Goal: Task Accomplishment & Management: Manage account settings

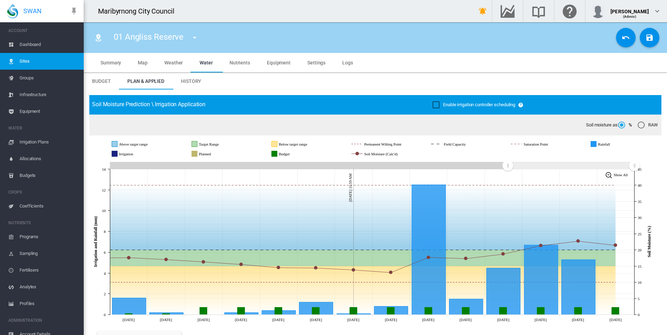
click at [28, 10] on span "SWAN" at bounding box center [32, 11] width 18 height 9
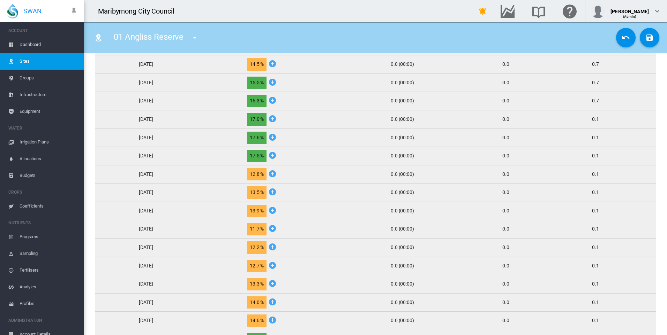
scroll to position [314, 0]
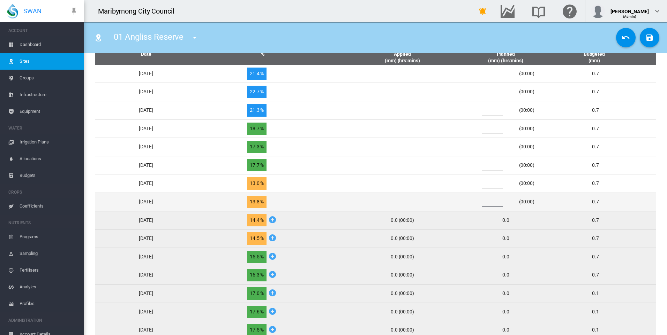
drag, startPoint x: 493, startPoint y: 203, endPoint x: 486, endPoint y: 203, distance: 7.3
click at [486, 203] on div "*" at bounding box center [496, 202] width 42 height 10
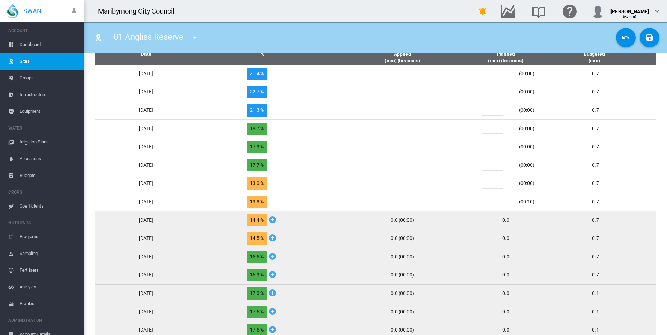
type input "*"
click at [468, 221] on div "0.0 (00:00)" at bounding box center [402, 220] width 131 height 7
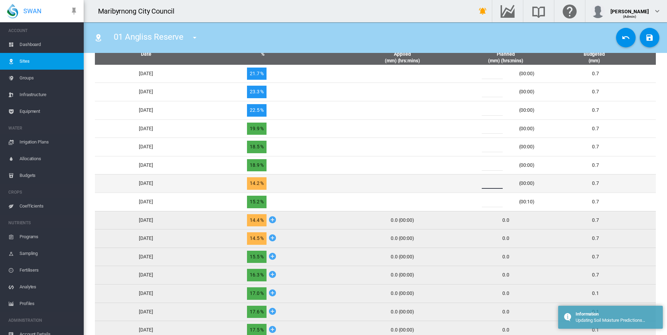
drag, startPoint x: 496, startPoint y: 183, endPoint x: 489, endPoint y: 183, distance: 6.7
click at [489, 183] on input "*" at bounding box center [492, 184] width 21 height 10
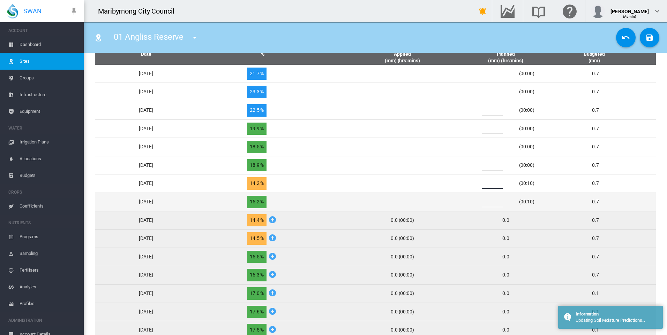
type input "*"
click at [470, 196] on td at bounding box center [402, 202] width 137 height 18
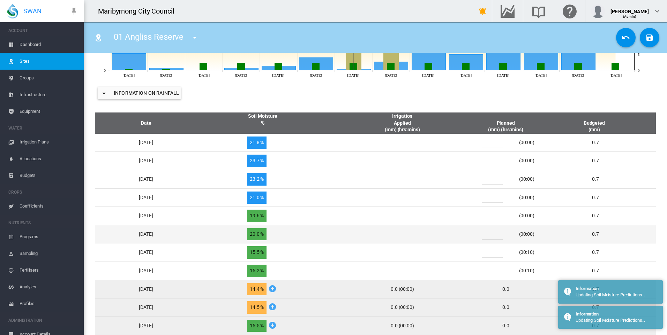
scroll to position [244, 0]
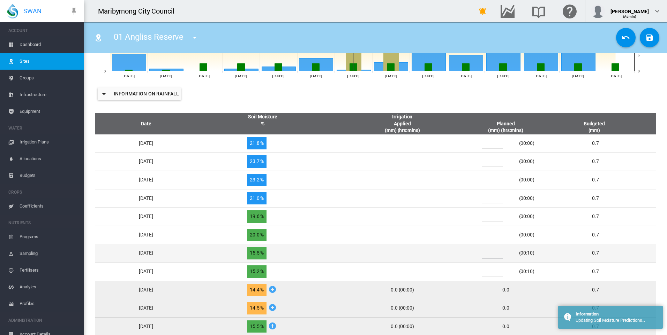
drag, startPoint x: 499, startPoint y: 253, endPoint x: 483, endPoint y: 254, distance: 16.1
click at [483, 254] on div "*" at bounding box center [496, 253] width 42 height 10
type input "*"
click at [447, 252] on td at bounding box center [402, 253] width 137 height 18
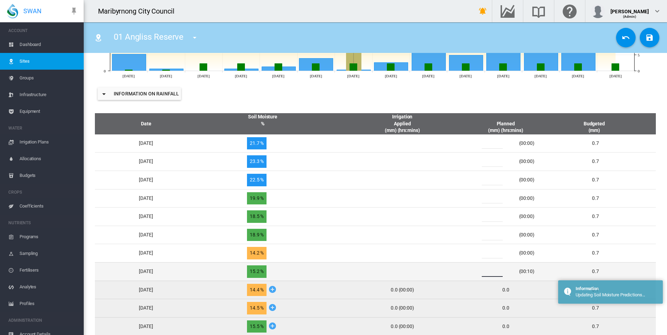
drag, startPoint x: 497, startPoint y: 271, endPoint x: 481, endPoint y: 273, distance: 15.4
click at [481, 273] on div "* (00:10)" at bounding box center [506, 272] width 64 height 10
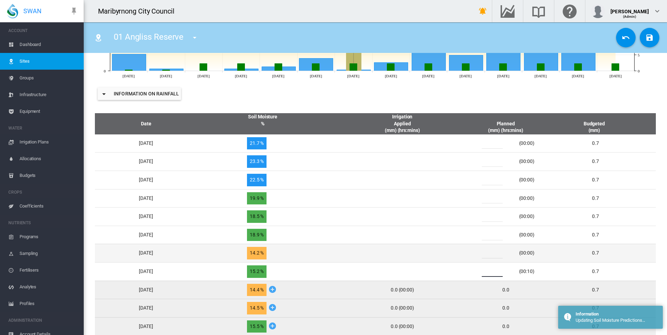
type input "*"
click at [465, 261] on td at bounding box center [402, 253] width 137 height 18
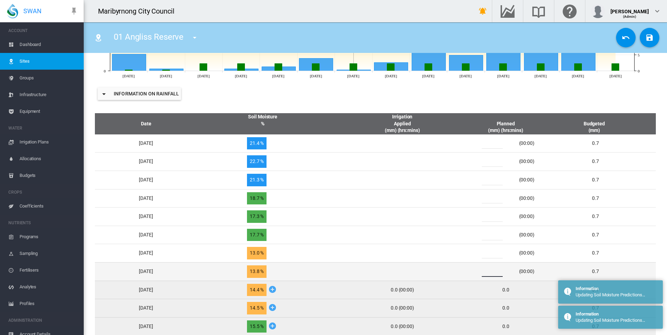
drag, startPoint x: 493, startPoint y: 272, endPoint x: 486, endPoint y: 273, distance: 7.0
click at [486, 273] on div "*" at bounding box center [496, 272] width 42 height 10
type input "*"
click at [452, 271] on td at bounding box center [402, 272] width 137 height 18
drag, startPoint x: 500, startPoint y: 274, endPoint x: 483, endPoint y: 274, distance: 17.4
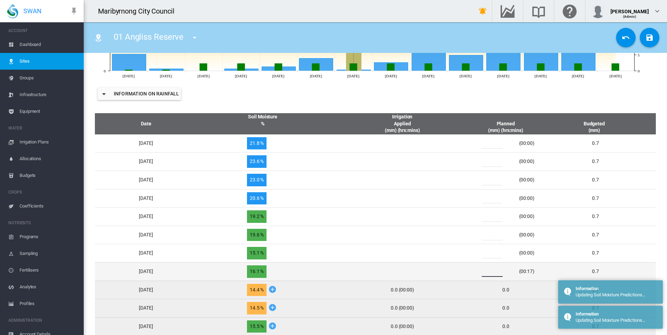
click at [483, 274] on div "* (00:17)" at bounding box center [506, 272] width 64 height 10
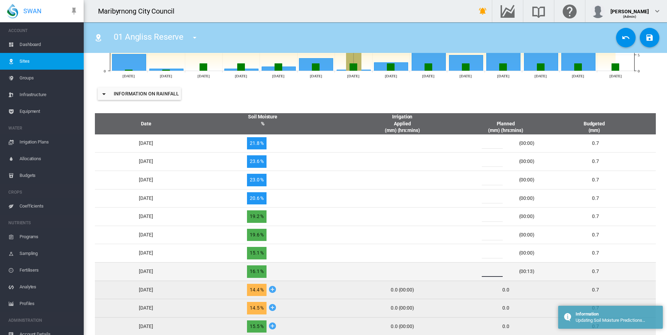
type input "*"
click at [455, 273] on td at bounding box center [402, 272] width 137 height 18
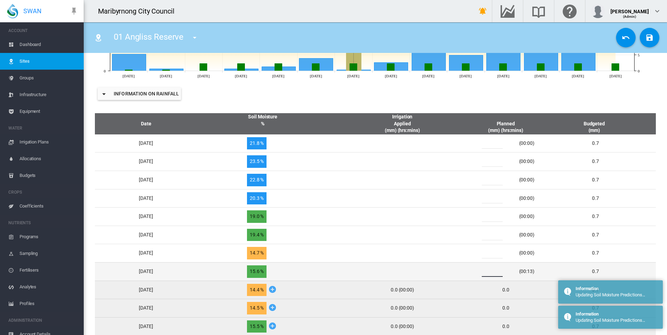
drag, startPoint x: 491, startPoint y: 272, endPoint x: 486, endPoint y: 272, distance: 4.2
click at [486, 272] on div "*" at bounding box center [496, 272] width 42 height 10
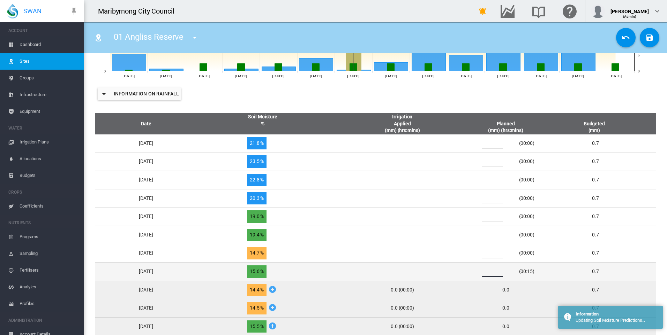
type input "***"
click at [462, 269] on td at bounding box center [402, 272] width 137 height 18
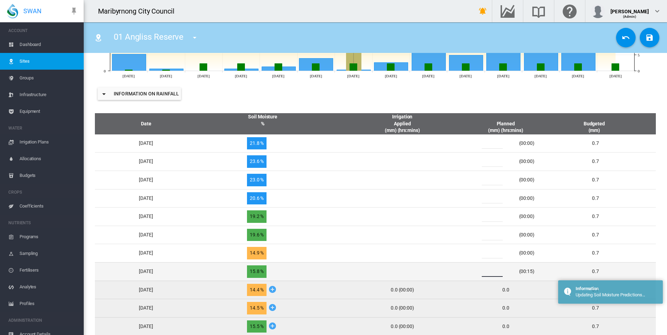
drag, startPoint x: 501, startPoint y: 272, endPoint x: 476, endPoint y: 272, distance: 24.8
click at [477, 272] on tr "[DATE] 15.8 % ***" at bounding box center [375, 272] width 561 height 18
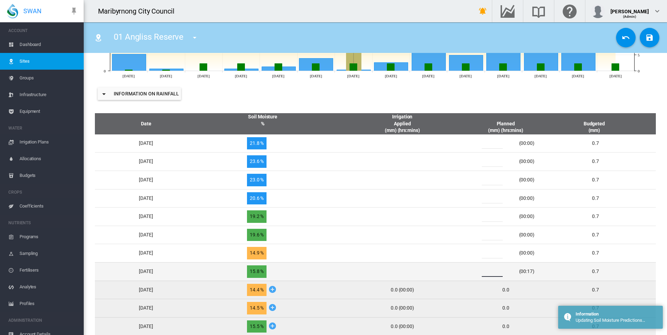
type input "*"
click at [470, 272] on td at bounding box center [402, 272] width 137 height 18
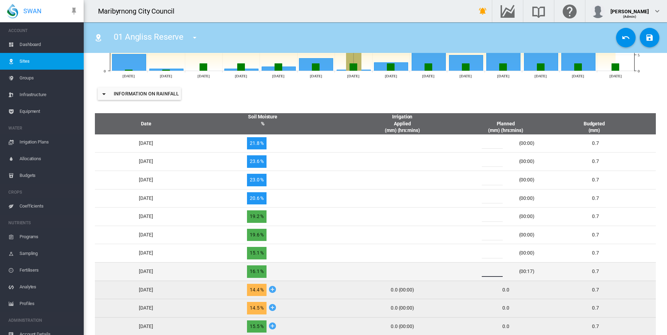
drag, startPoint x: 494, startPoint y: 272, endPoint x: 489, endPoint y: 272, distance: 5.6
click at [489, 272] on div "*" at bounding box center [496, 272] width 42 height 10
click at [458, 269] on td at bounding box center [402, 272] width 137 height 18
click at [497, 272] on input "*" at bounding box center [492, 272] width 21 height 10
click at [462, 272] on td at bounding box center [402, 272] width 137 height 18
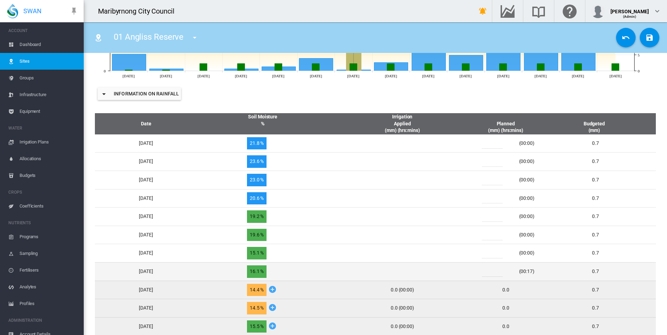
type input "*"
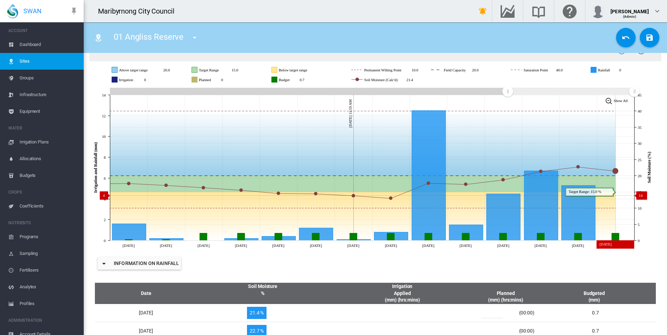
scroll to position [0, 0]
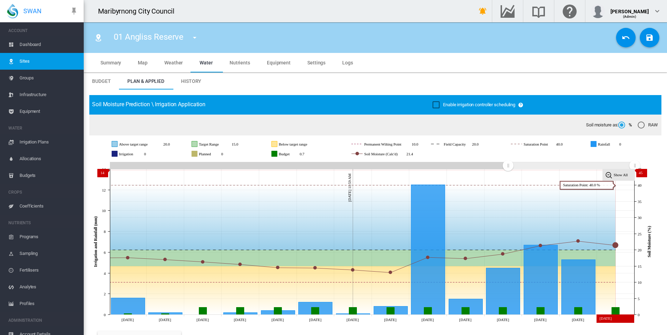
drag, startPoint x: 598, startPoint y: 167, endPoint x: 610, endPoint y: 170, distance: 12.2
click at [610, 170] on icon "JavaScript chart by amCharts [DATE] Aug [DATE] [DATE] Sep [DATE] Sep [DATE] Sep…" at bounding box center [372, 242] width 567 height 164
